Goal: Information Seeking & Learning: Find specific fact

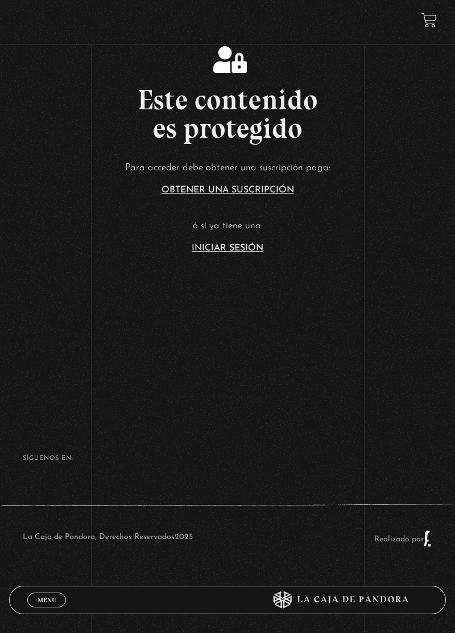
scroll to position [332, 0]
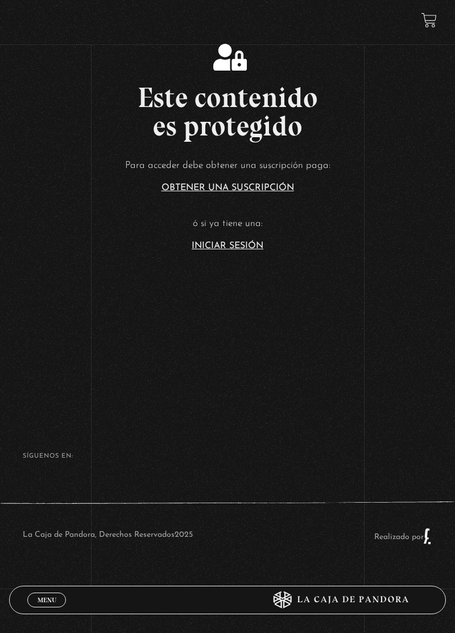
click at [242, 250] on link "Iniciar Sesión" at bounding box center [228, 245] width 72 height 9
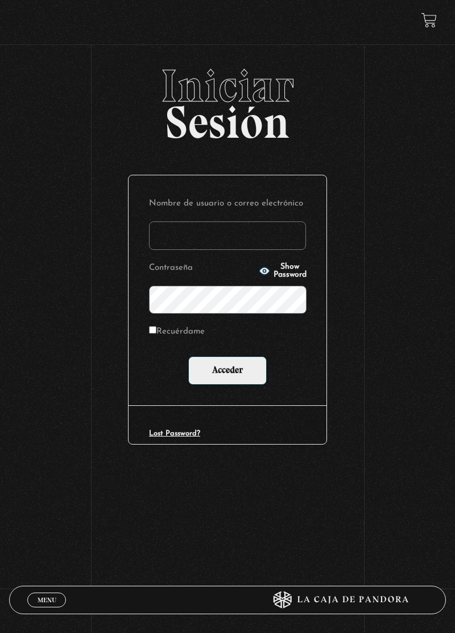
type input "goldensniper12memo@gmail.com"
click at [188, 356] on input "Acceder" at bounding box center [227, 370] width 79 height 28
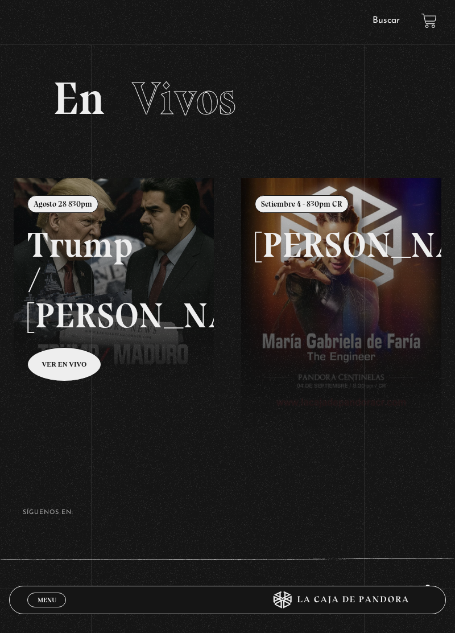
scroll to position [17, 0]
click at [37, 613] on div "Menu Cerrar" at bounding box center [136, 599] width 218 height 27
click at [34, 607] on link "Menu Cerrar" at bounding box center [46, 599] width 39 height 15
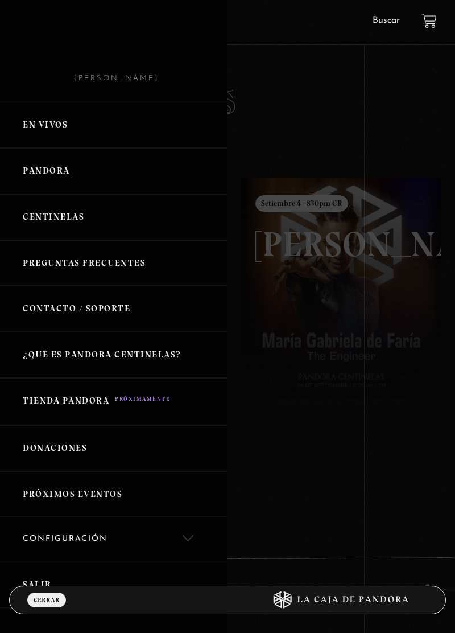
click at [29, 180] on link "Pandora" at bounding box center [114, 171] width 228 height 46
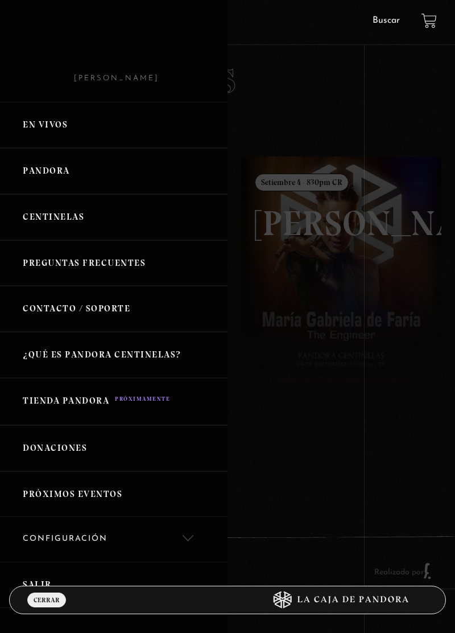
scroll to position [68, 0]
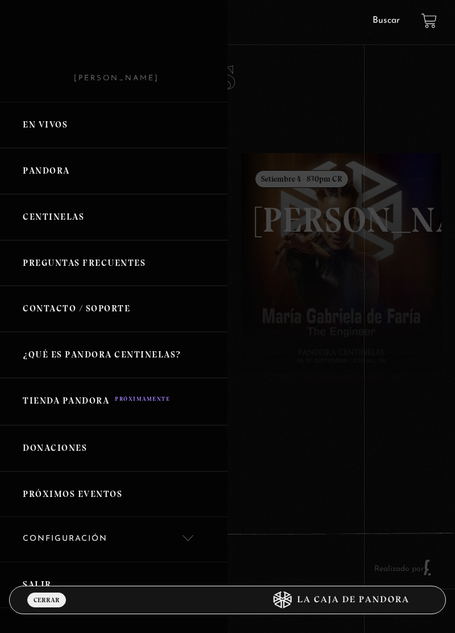
click at [33, 182] on link "Pandora" at bounding box center [114, 171] width 228 height 46
click at [38, 205] on link "Centinelas" at bounding box center [114, 217] width 228 height 46
click at [40, 222] on link "Centinelas" at bounding box center [114, 217] width 228 height 46
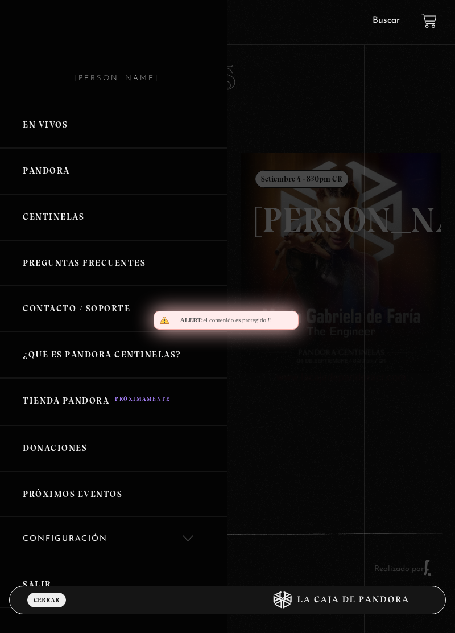
click at [41, 224] on link "Centinelas" at bounding box center [114, 217] width 228 height 46
click at [42, 224] on link "Centinelas" at bounding box center [114, 217] width 228 height 46
click at [43, 225] on link "Centinelas" at bounding box center [114, 217] width 228 height 46
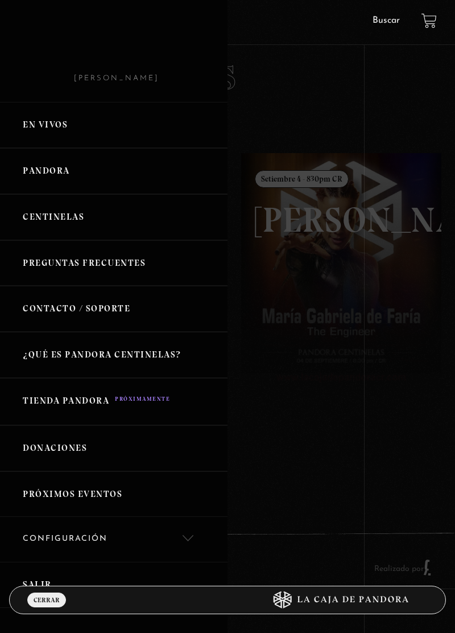
click at [40, 229] on link "Centinelas" at bounding box center [114, 217] width 228 height 46
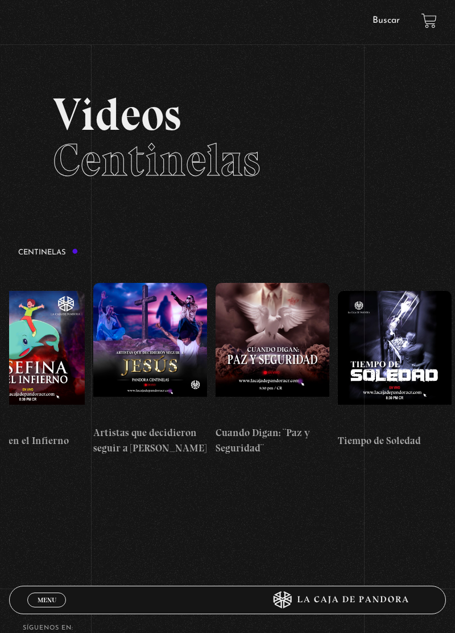
scroll to position [0, 3347]
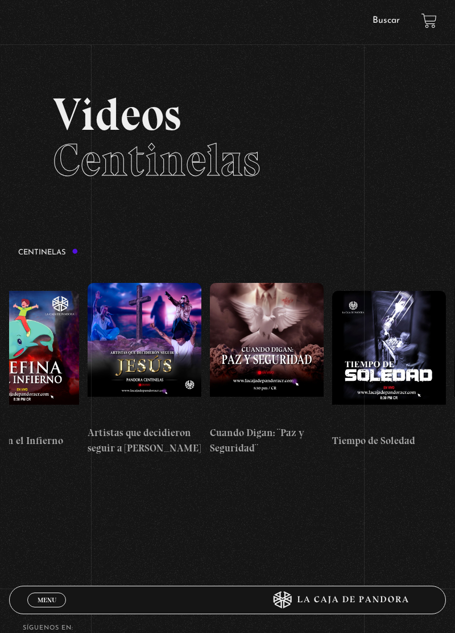
click at [43, 599] on span "Menu" at bounding box center [47, 599] width 19 height 7
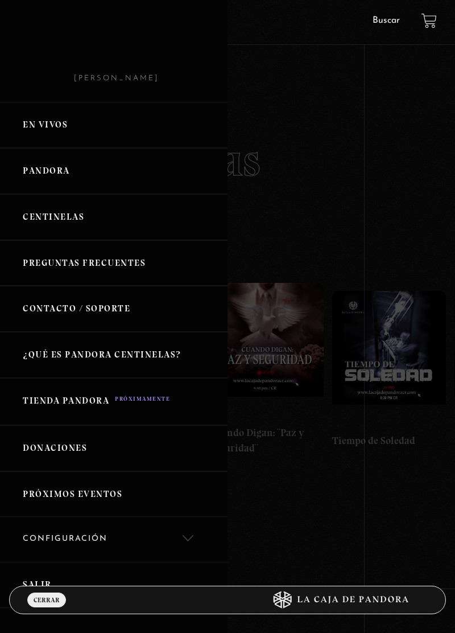
click at [386, 19] on link "Buscar" at bounding box center [386, 20] width 27 height 9
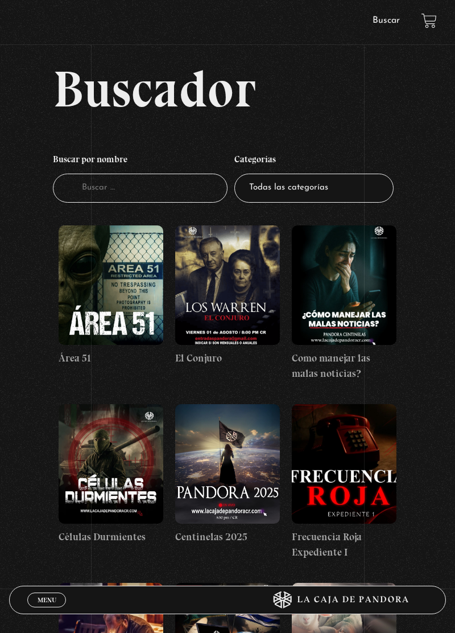
click at [104, 191] on input "Buscador" at bounding box center [140, 188] width 175 height 29
click at [98, 203] on input "Buscador" at bounding box center [140, 188] width 175 height 29
type input "El"
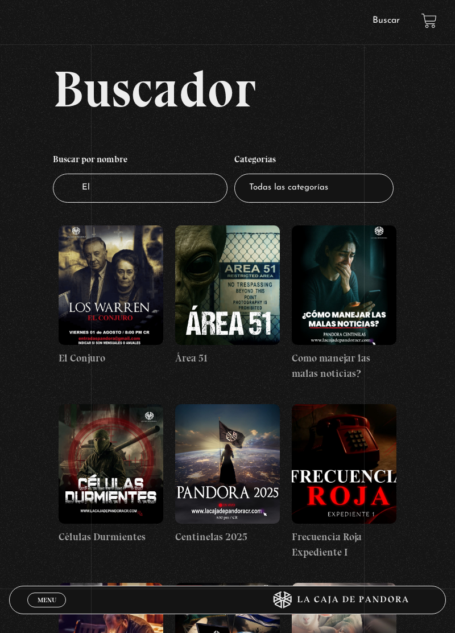
click at [114, 195] on input "El" at bounding box center [140, 188] width 175 height 29
type input "El cono"
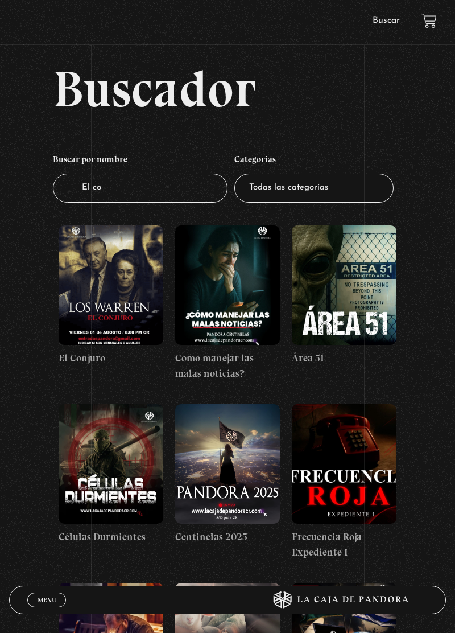
click at [112, 196] on input "El co" at bounding box center [140, 188] width 175 height 29
type input "El conoce"
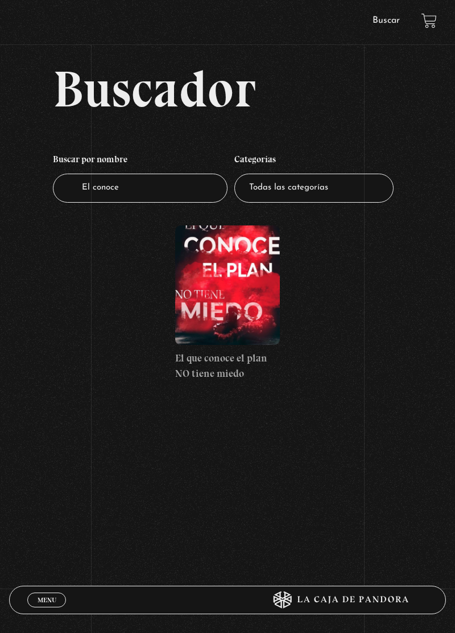
click at [241, 321] on figure at bounding box center [227, 284] width 105 height 119
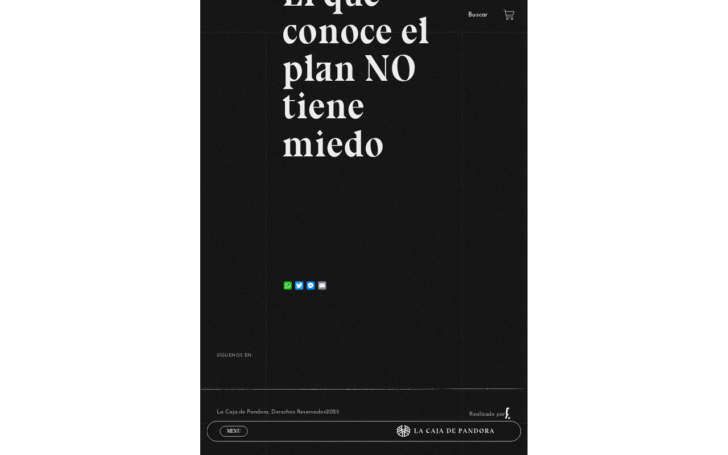
scroll to position [130, 0]
